Goal: Task Accomplishment & Management: Use online tool/utility

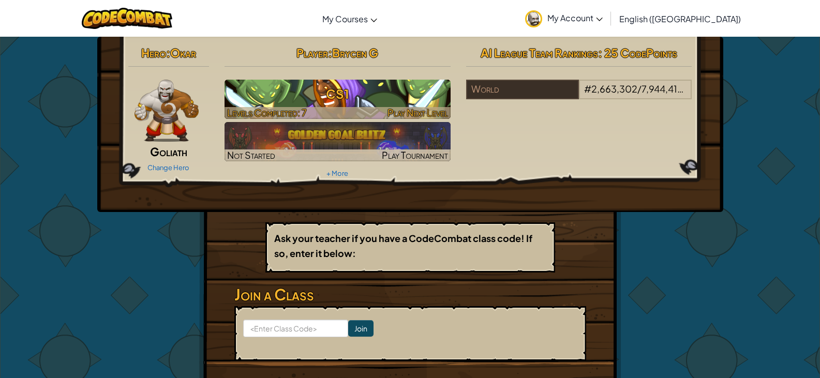
click at [362, 110] on div at bounding box center [338, 113] width 226 height 12
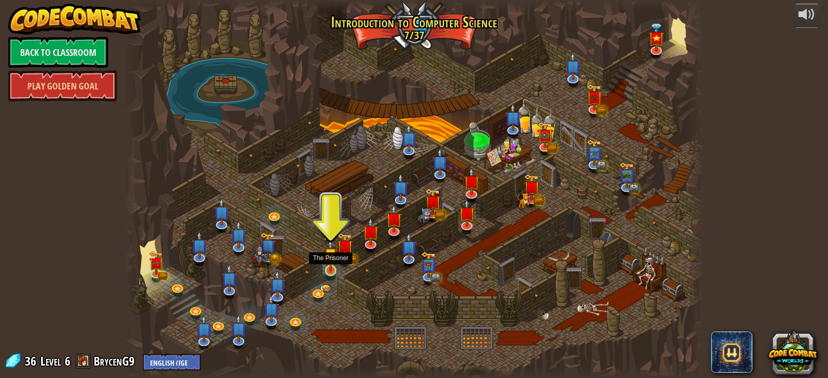
click at [325, 271] on img at bounding box center [330, 255] width 14 height 33
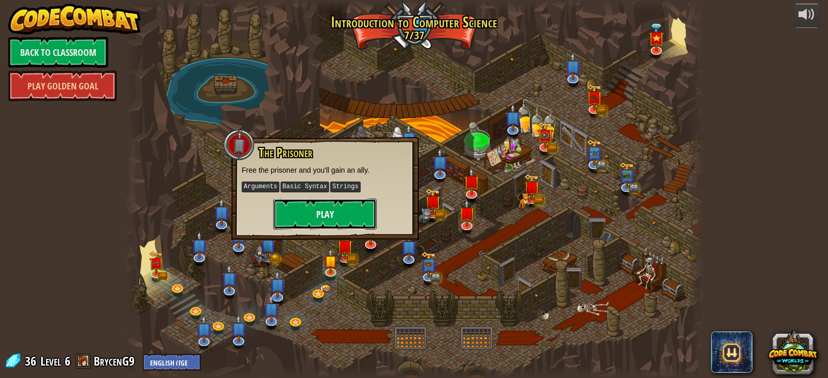
click at [318, 215] on button "Play" at bounding box center [324, 214] width 103 height 31
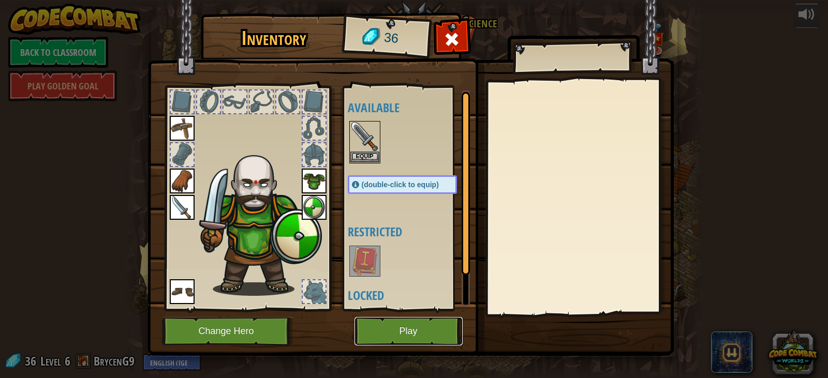
click at [389, 329] on button "Play" at bounding box center [408, 331] width 108 height 28
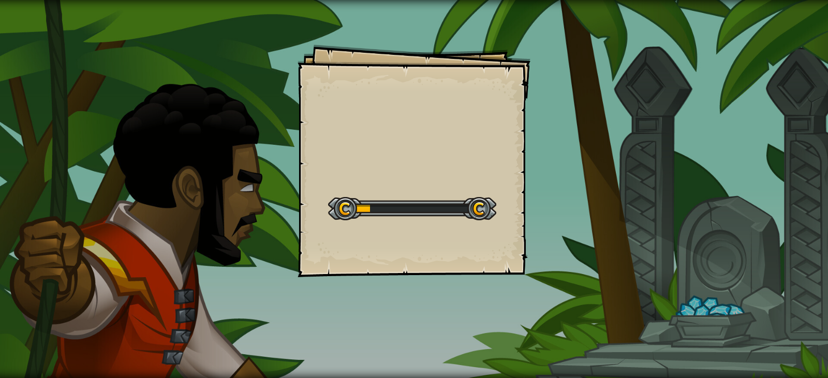
drag, startPoint x: 362, startPoint y: 21, endPoint x: 467, endPoint y: 266, distance: 267.0
click at [467, 266] on div "Goals Start Level Error loading from server. Try refreshing the page. You'll ne…" at bounding box center [414, 161] width 233 height 233
